Goal: Navigation & Orientation: Find specific page/section

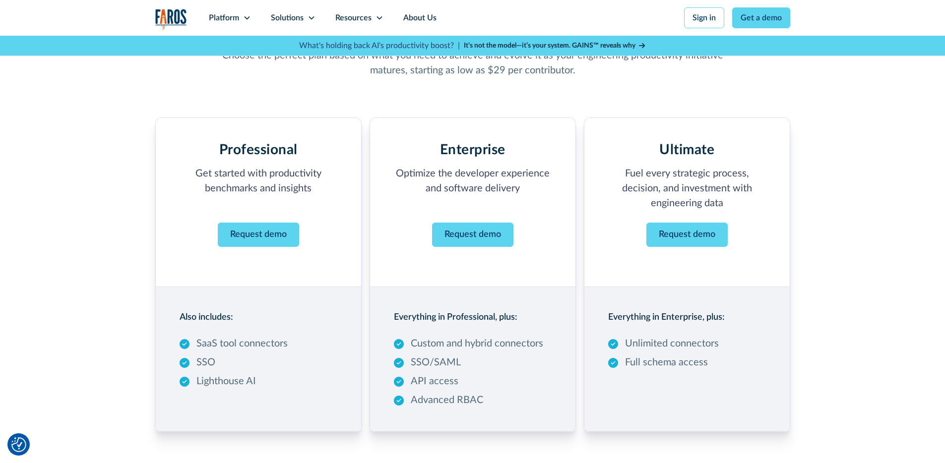
click at [166, 17] on img "home" at bounding box center [171, 19] width 32 height 20
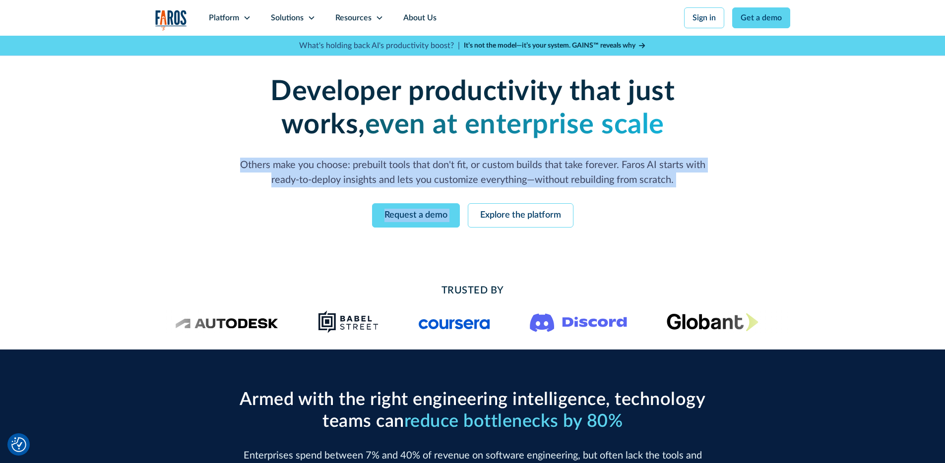
drag, startPoint x: 239, startPoint y: 160, endPoint x: 667, endPoint y: 194, distance: 429.9
click at [667, 194] on div "Developer productivity that just works, even at enterprise scale Others make yo…" at bounding box center [473, 151] width 508 height 152
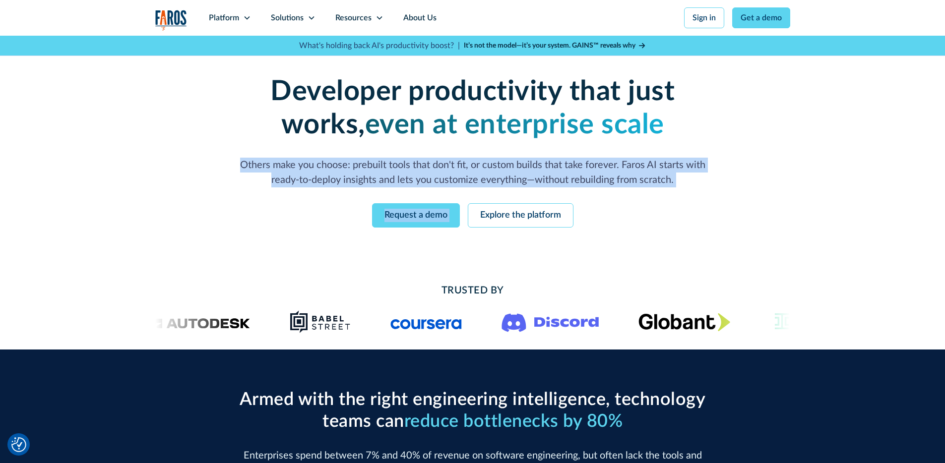
click at [661, 228] on div at bounding box center [661, 228] width 0 height 0
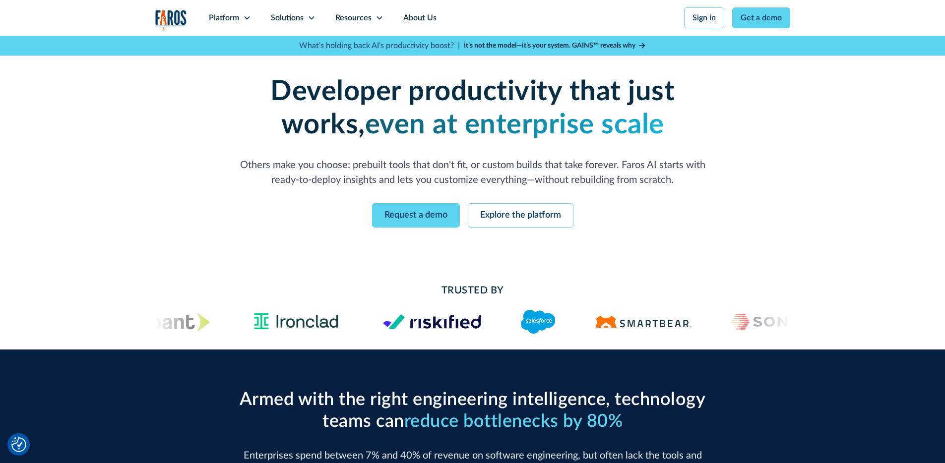
click at [721, 252] on div "Developer productivity that just works, even at enterprise scale Others make yo…" at bounding box center [472, 152] width 635 height 232
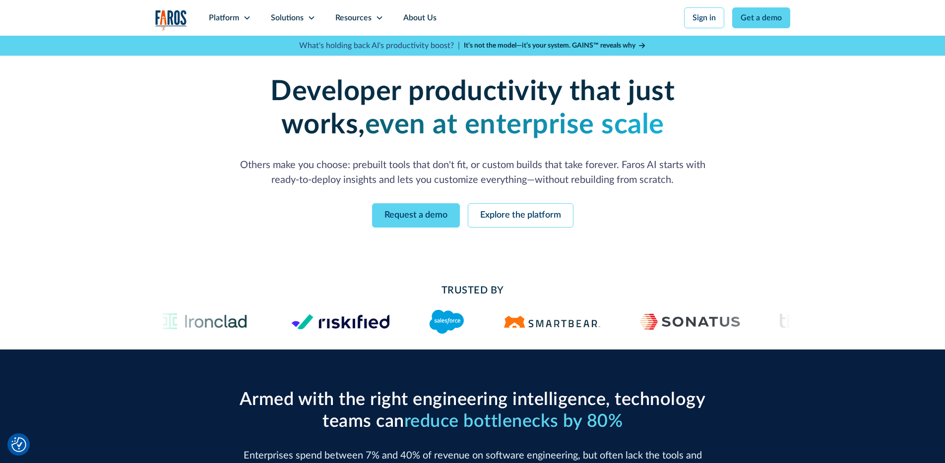
scroll to position [2, 0]
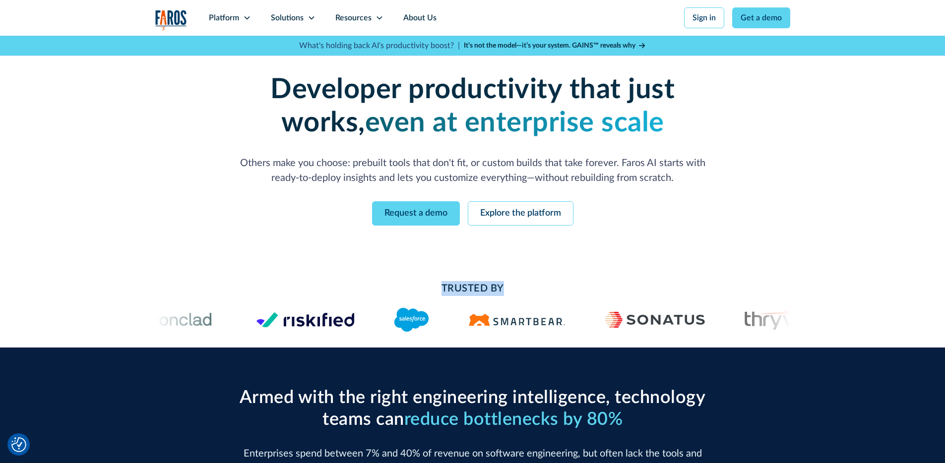
drag, startPoint x: 515, startPoint y: 295, endPoint x: 443, endPoint y: 283, distance: 73.3
click at [443, 283] on h2 "Trusted By" at bounding box center [473, 288] width 476 height 15
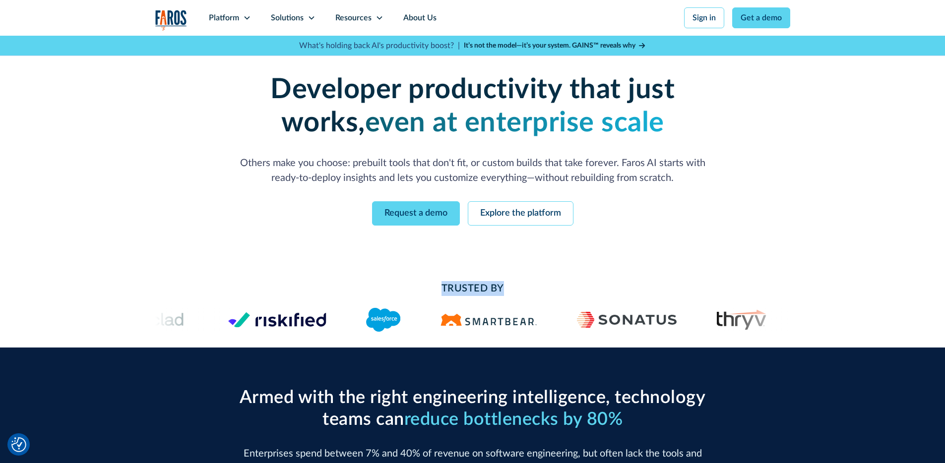
click at [437, 269] on div at bounding box center [437, 269] width 0 height 0
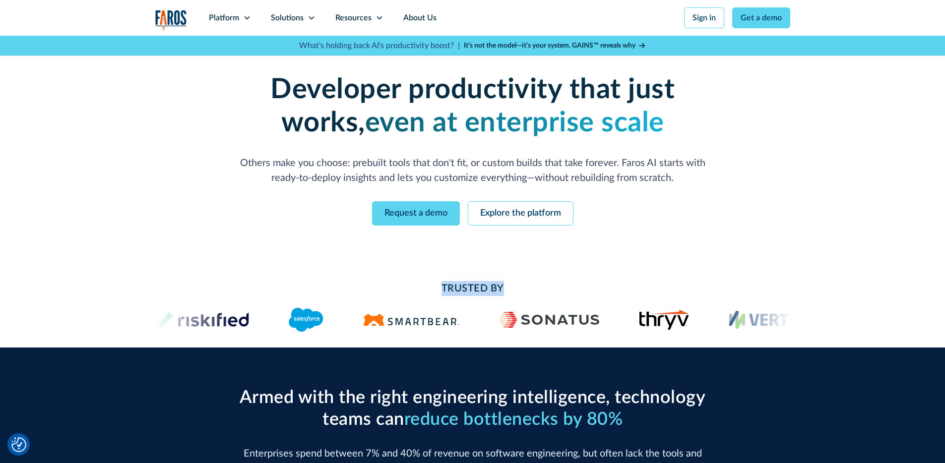
click at [616, 270] on div "Trusted By" at bounding box center [472, 306] width 945 height 82
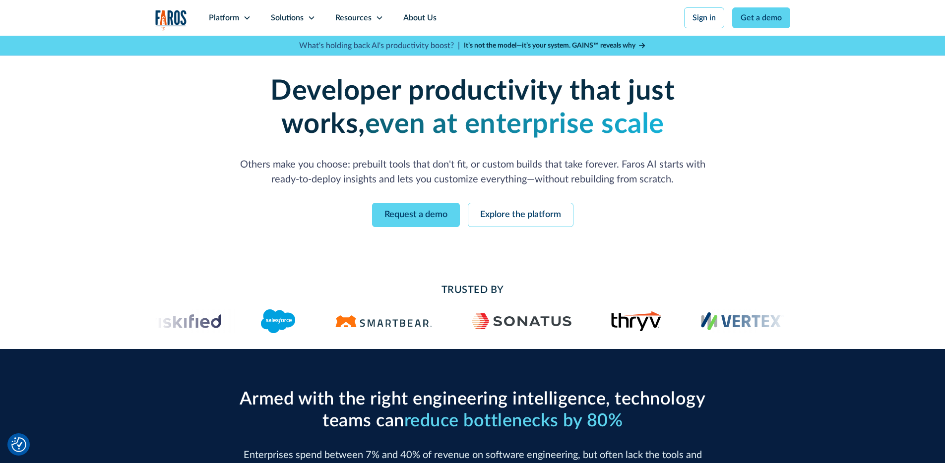
scroll to position [0, 0]
